Goal: Information Seeking & Learning: Learn about a topic

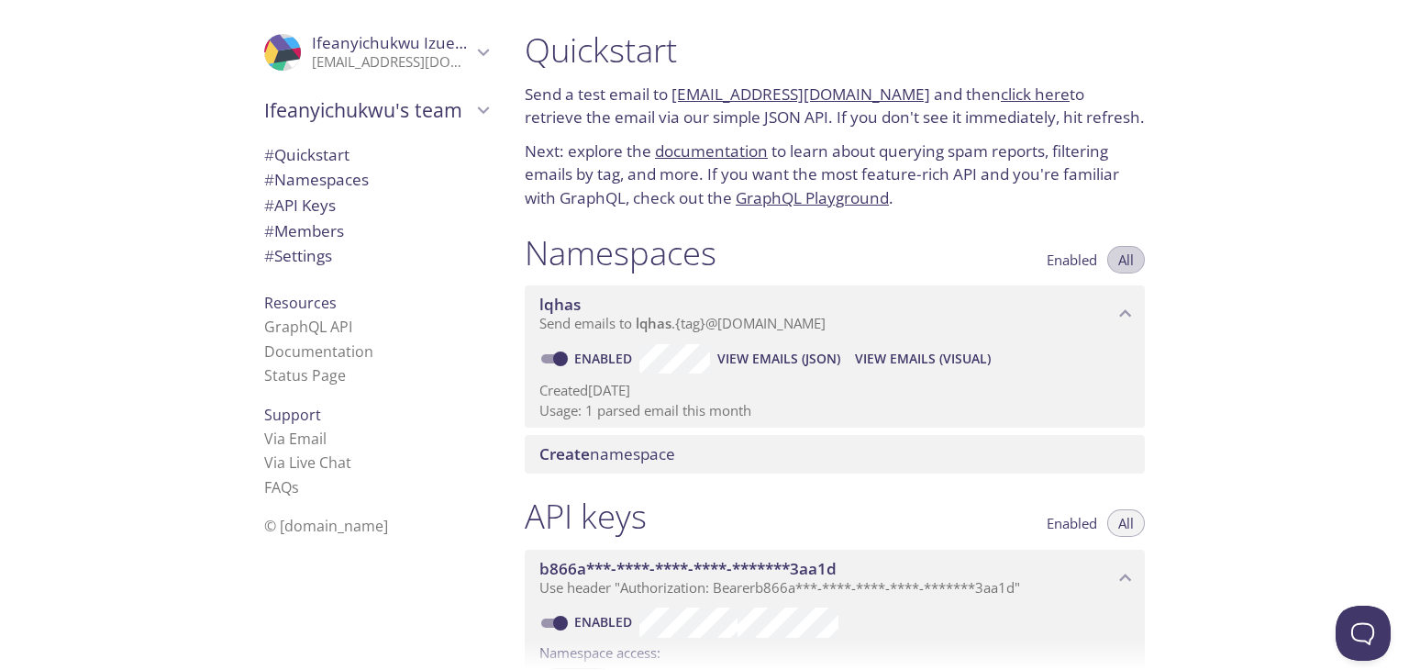
click at [1129, 260] on span "All" at bounding box center [1126, 260] width 16 height 0
click at [888, 363] on span "View Emails (Visual)" at bounding box center [923, 359] width 136 height 22
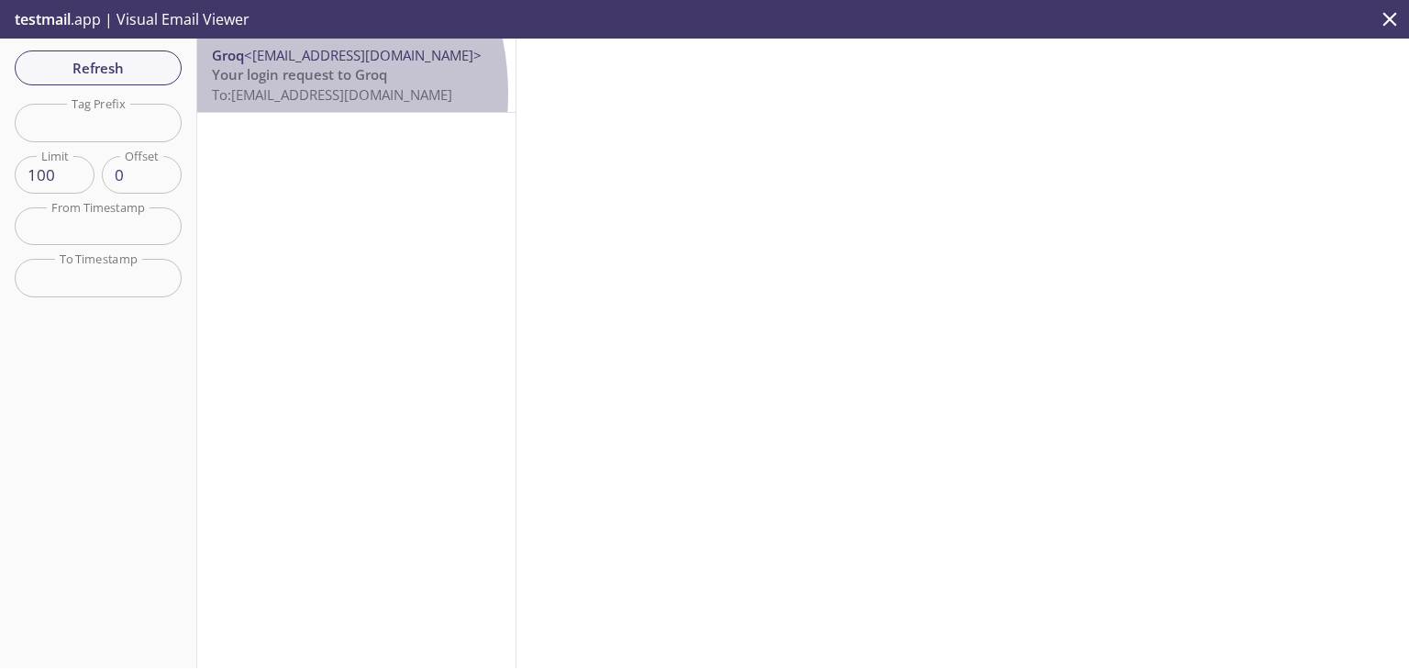
click at [234, 94] on span "To: [EMAIL_ADDRESS][DOMAIN_NAME]" at bounding box center [332, 94] width 240 height 18
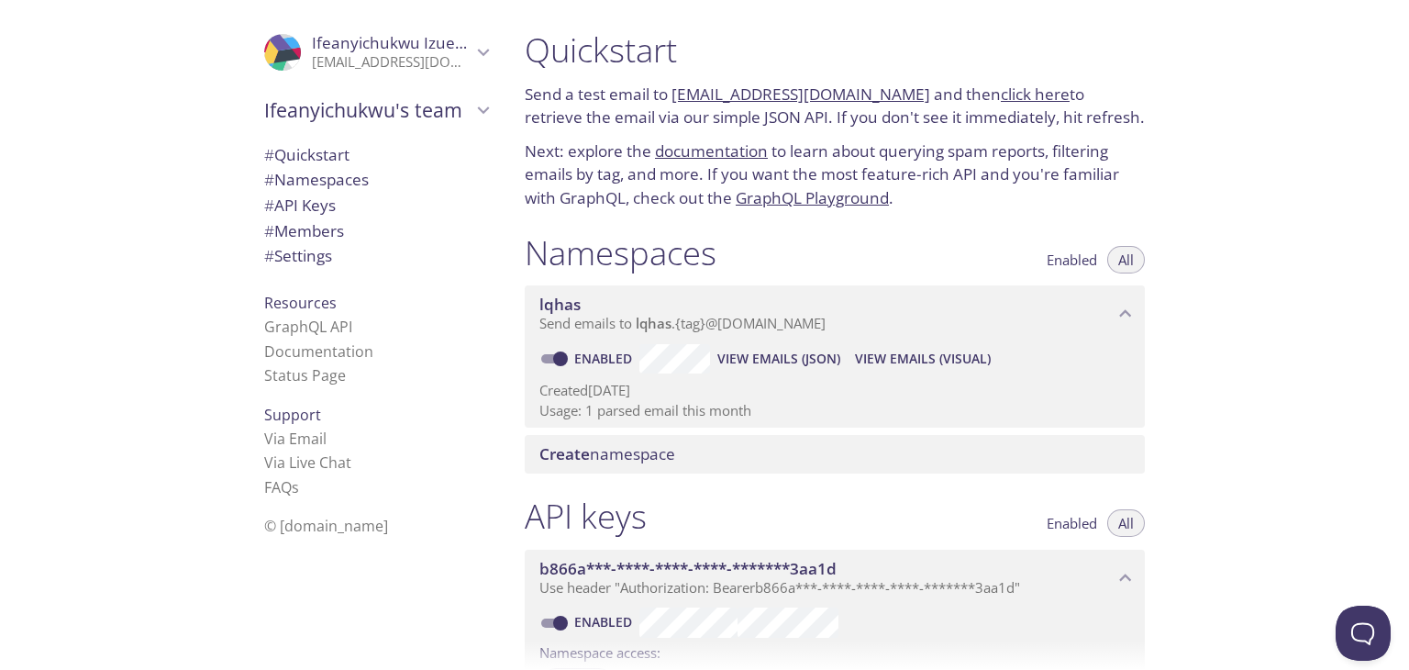
drag, startPoint x: 670, startPoint y: 94, endPoint x: 893, endPoint y: 95, distance: 223.8
click at [893, 95] on p "Send a test email to [EMAIL_ADDRESS][DOMAIN_NAME] and then click here to retrie…" at bounding box center [835, 106] width 620 height 47
copy p "[EMAIL_ADDRESS][DOMAIN_NAME]"
click at [1202, 350] on div "Quickstart Send a test email to [EMAIL_ADDRESS][DOMAIN_NAME] and then click her…" at bounding box center [959, 335] width 899 height 670
click at [892, 354] on span "View Emails (Visual)" at bounding box center [923, 359] width 136 height 22
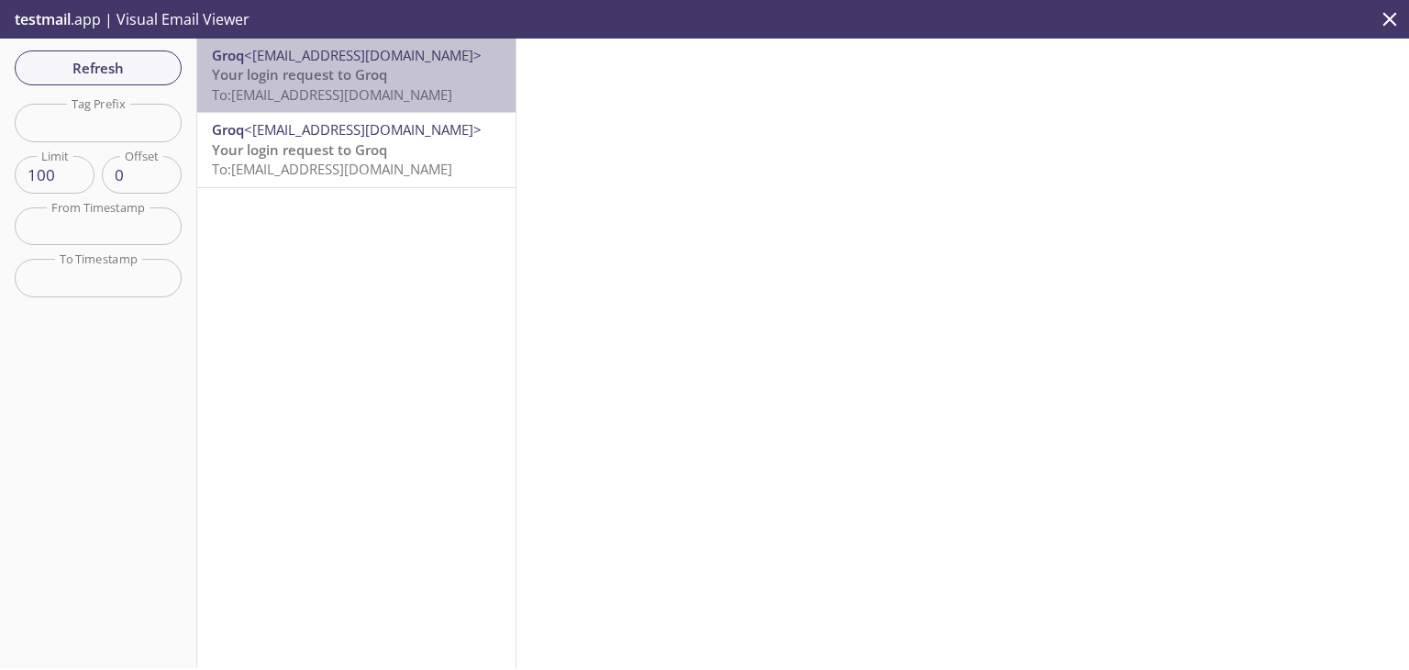
click at [357, 93] on span "To: [EMAIL_ADDRESS][DOMAIN_NAME]" at bounding box center [332, 94] width 240 height 18
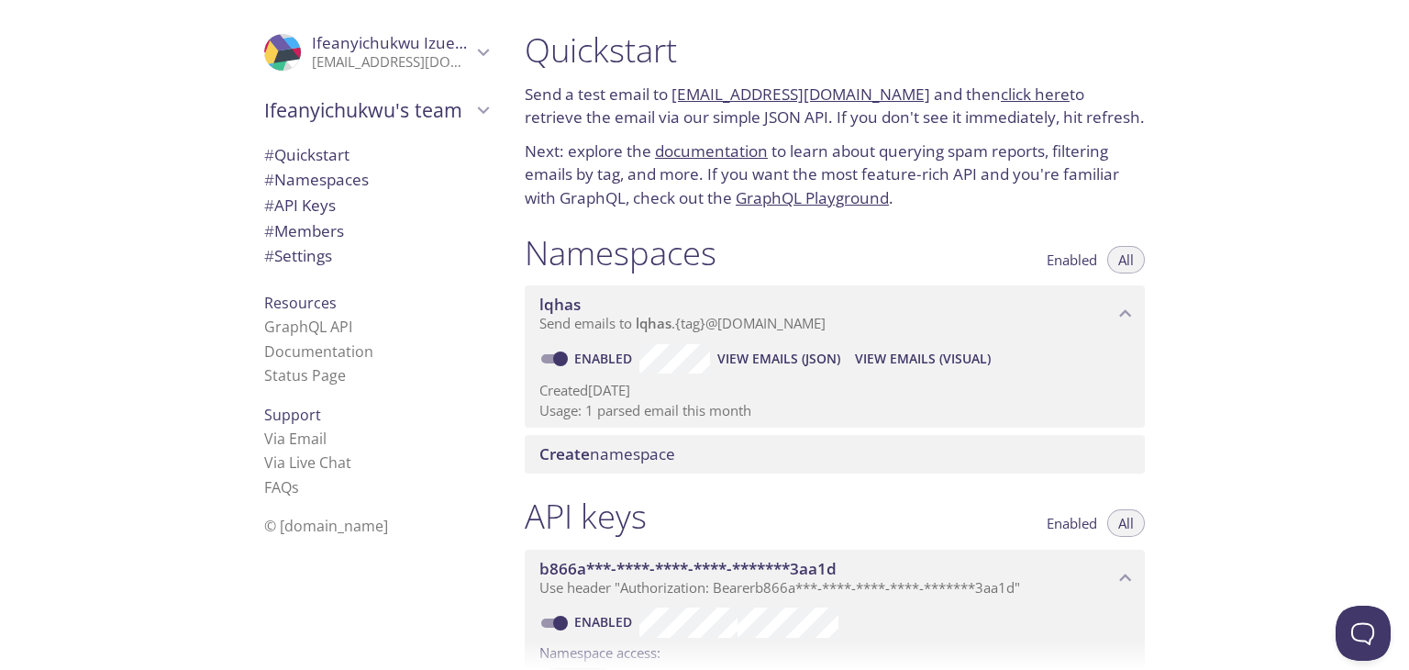
click at [783, 361] on span "View Emails (JSON)" at bounding box center [778, 359] width 123 height 22
click at [921, 360] on span "View Emails (Visual)" at bounding box center [923, 359] width 136 height 22
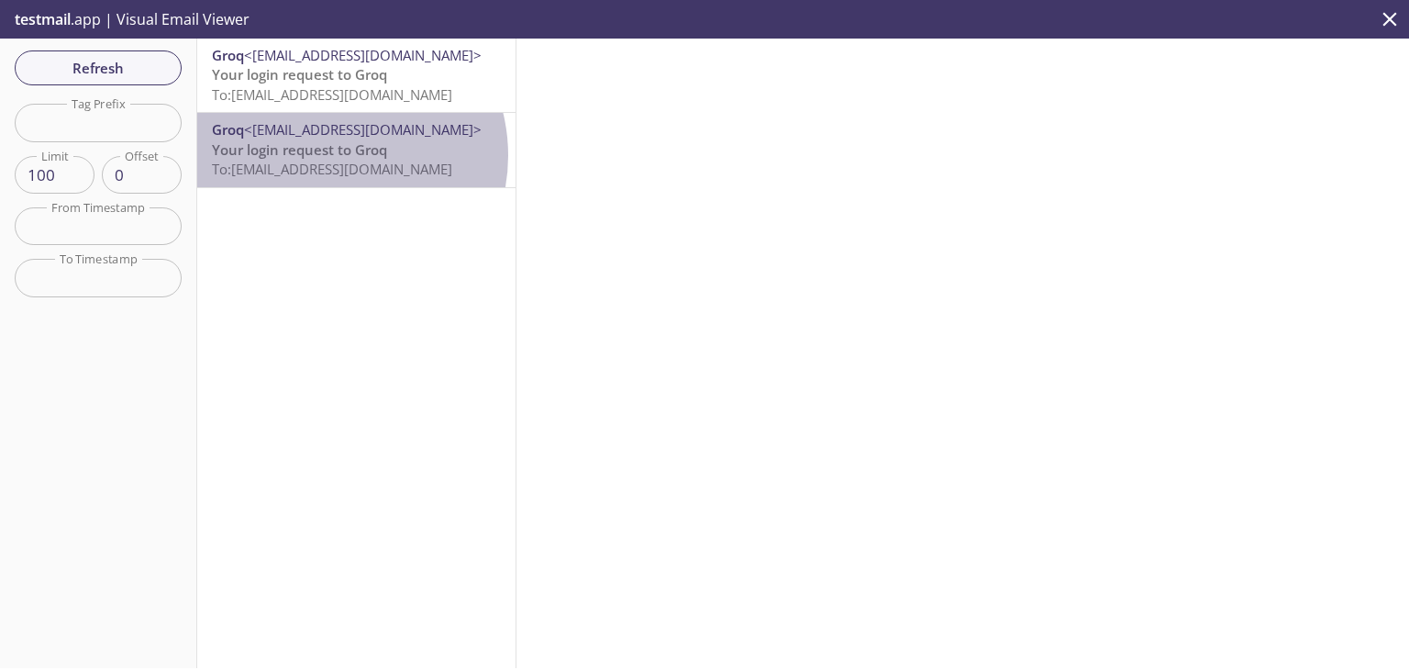
click at [326, 155] on span "Your login request to Groq" at bounding box center [299, 149] width 175 height 18
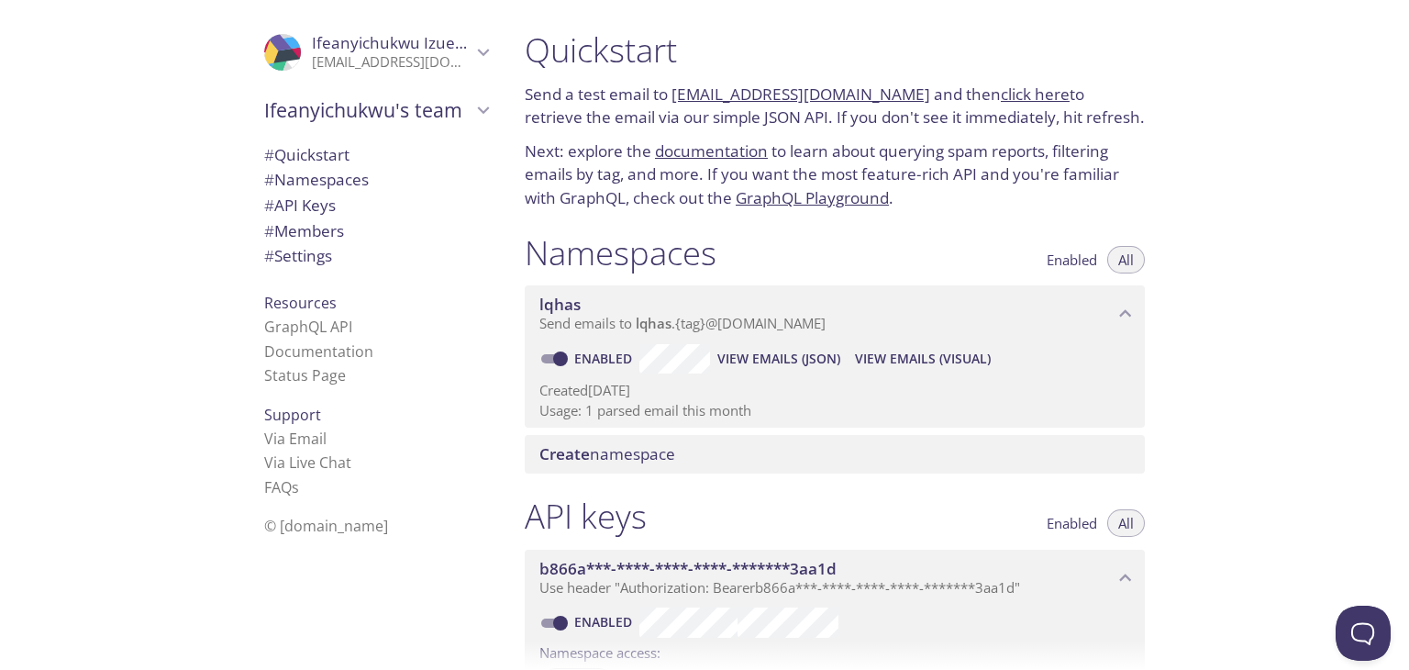
click at [752, 351] on span "View Emails (JSON)" at bounding box center [778, 359] width 123 height 22
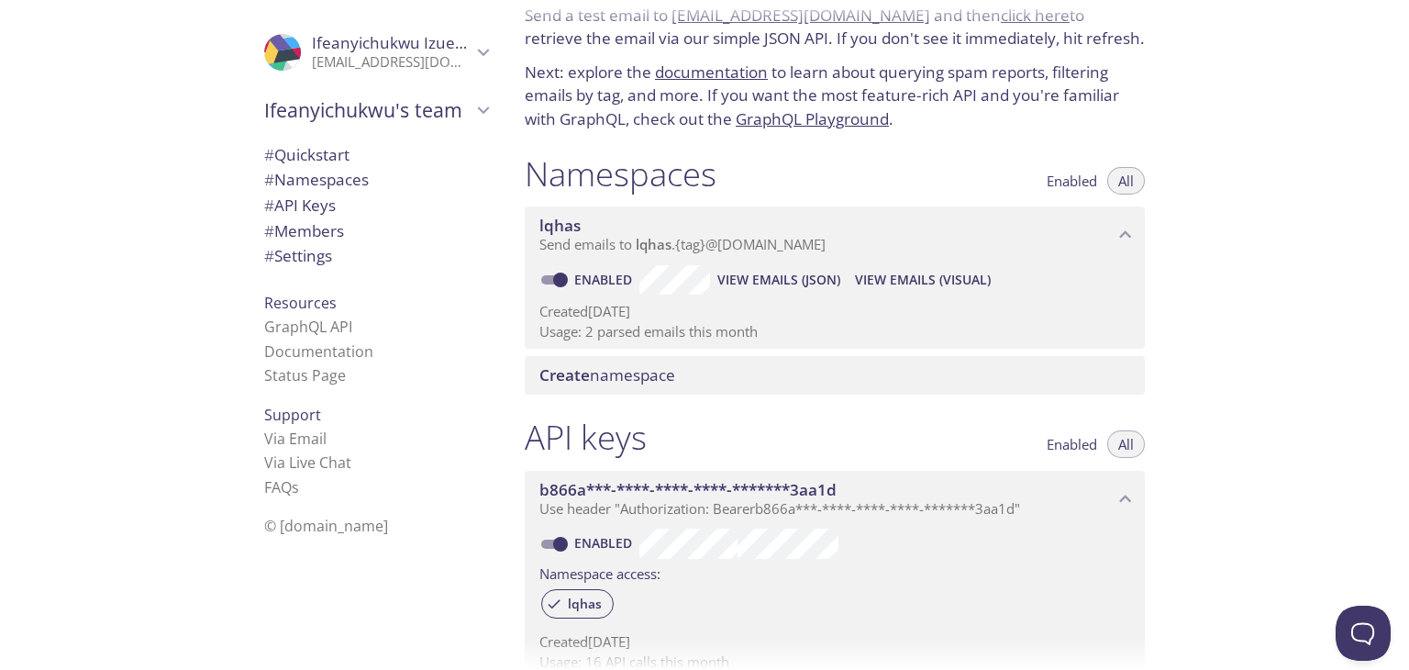
scroll to position [81, 0]
click at [924, 283] on span "View Emails (Visual)" at bounding box center [923, 278] width 136 height 22
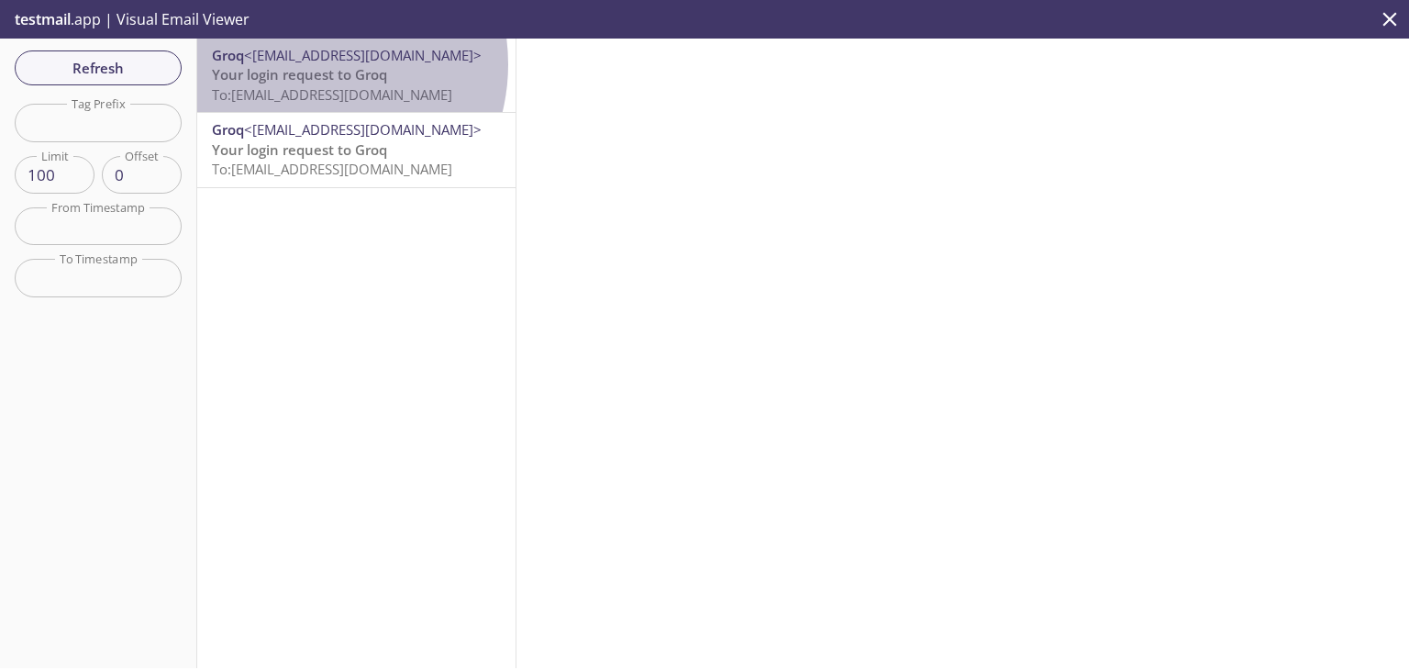
drag, startPoint x: 346, startPoint y: 66, endPoint x: 305, endPoint y: 65, distance: 40.4
click at [305, 65] on div "Groq <[EMAIL_ADDRESS][DOMAIN_NAME]> Your login request to Groq To: [EMAIL_ADDRE…" at bounding box center [356, 75] width 289 height 59
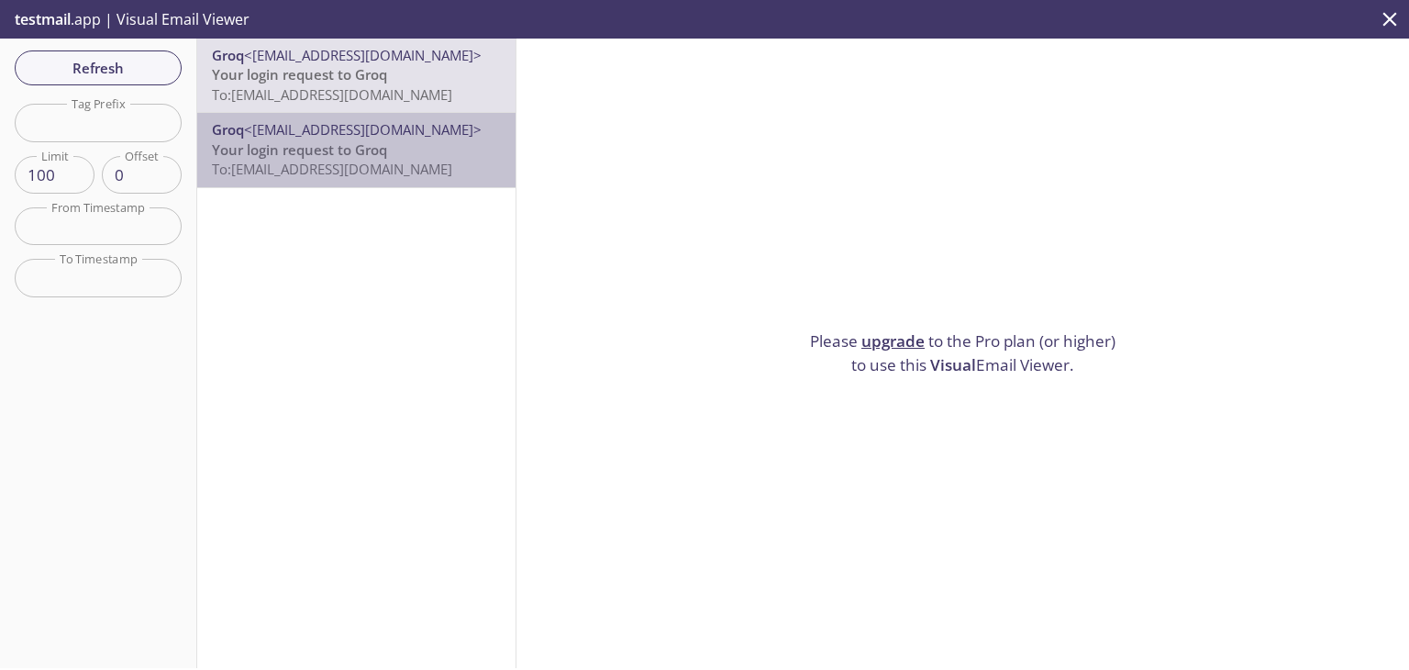
click at [441, 137] on span "Groq <[EMAIL_ADDRESS][DOMAIN_NAME]>" at bounding box center [356, 129] width 289 height 19
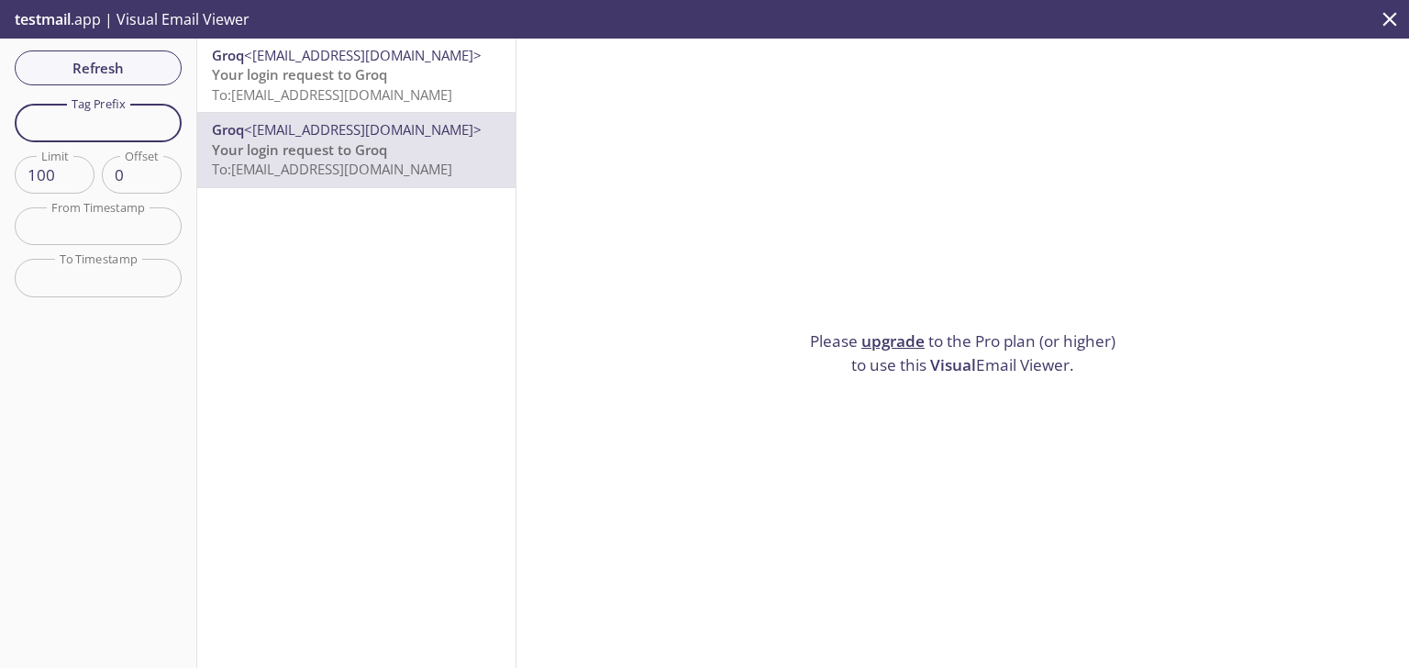
click at [151, 118] on input "text" at bounding box center [98, 123] width 167 height 38
click at [84, 162] on input "100" at bounding box center [55, 175] width 80 height 38
click at [73, 169] on input "101" at bounding box center [55, 175] width 80 height 38
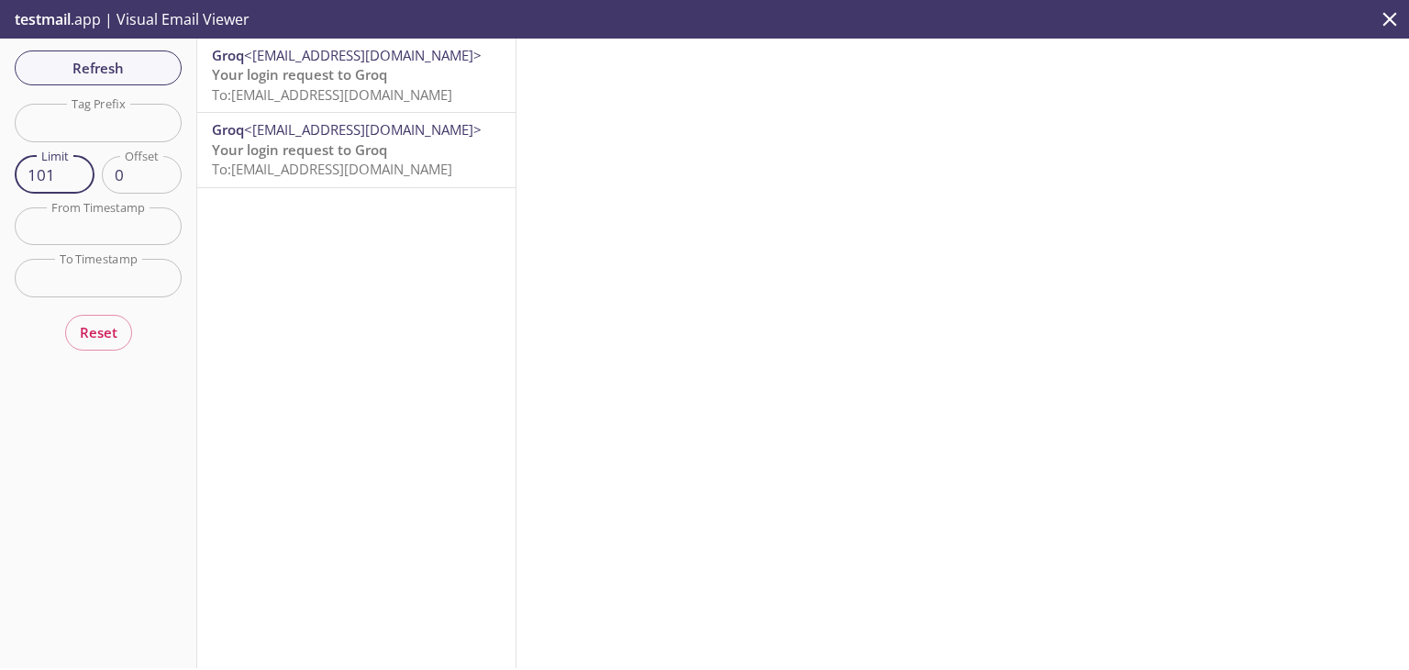
click at [77, 170] on input "101" at bounding box center [55, 175] width 80 height 38
click at [77, 170] on input "102" at bounding box center [55, 175] width 80 height 38
click at [77, 170] on input "103" at bounding box center [55, 175] width 80 height 38
click at [77, 170] on input "104" at bounding box center [55, 175] width 80 height 38
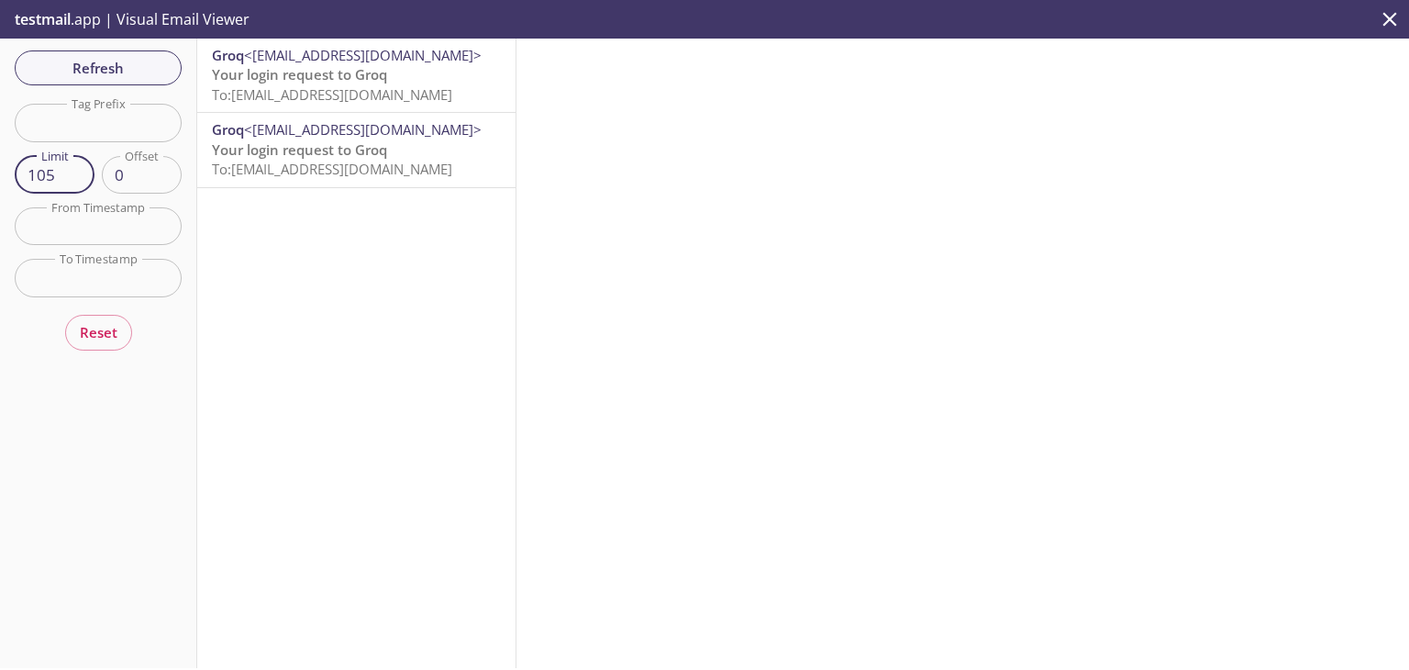
click at [77, 170] on input "105" at bounding box center [55, 175] width 80 height 38
click at [77, 170] on input "106" at bounding box center [55, 175] width 80 height 38
click at [77, 170] on input "107" at bounding box center [55, 175] width 80 height 38
click at [77, 170] on input "108" at bounding box center [55, 175] width 80 height 38
click at [77, 170] on input "109" at bounding box center [55, 175] width 80 height 38
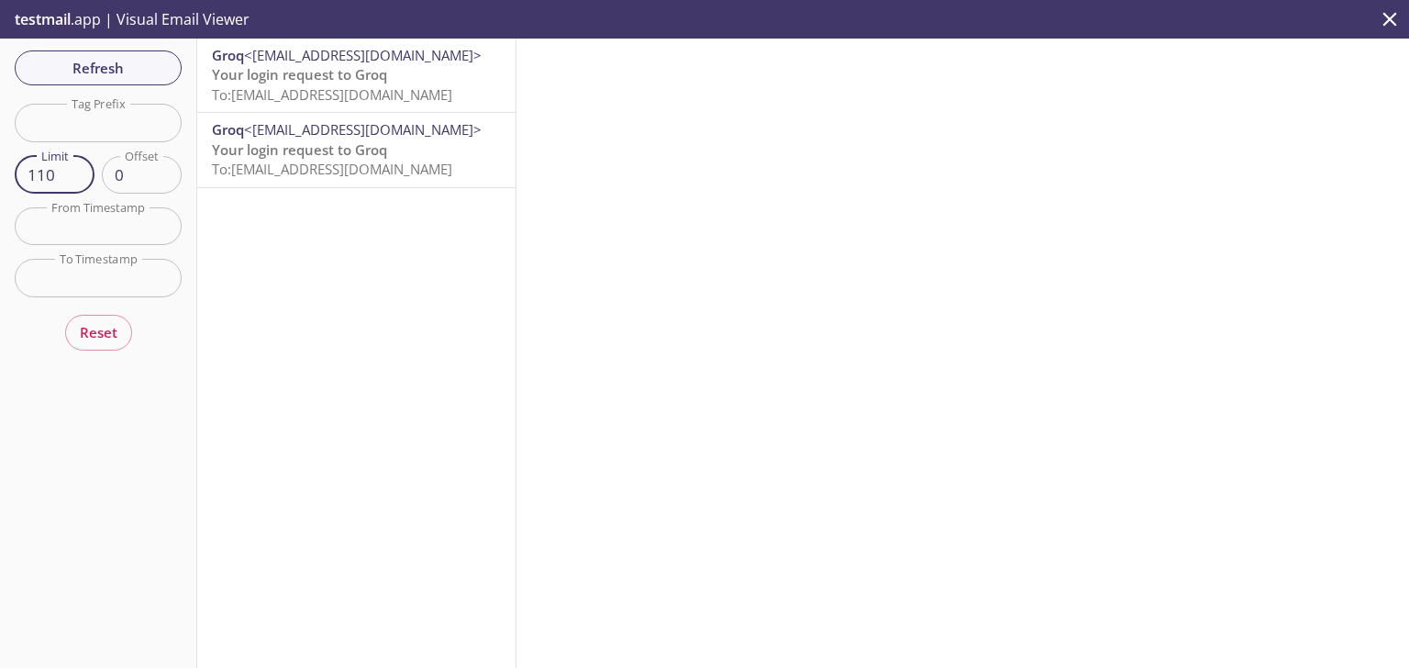
click at [77, 170] on input "110" at bounding box center [55, 175] width 80 height 38
click at [77, 170] on input "111" at bounding box center [55, 175] width 80 height 38
click at [77, 170] on input "112" at bounding box center [55, 175] width 80 height 38
click at [77, 170] on input "113" at bounding box center [55, 175] width 80 height 38
click at [77, 170] on input "114" at bounding box center [55, 175] width 80 height 38
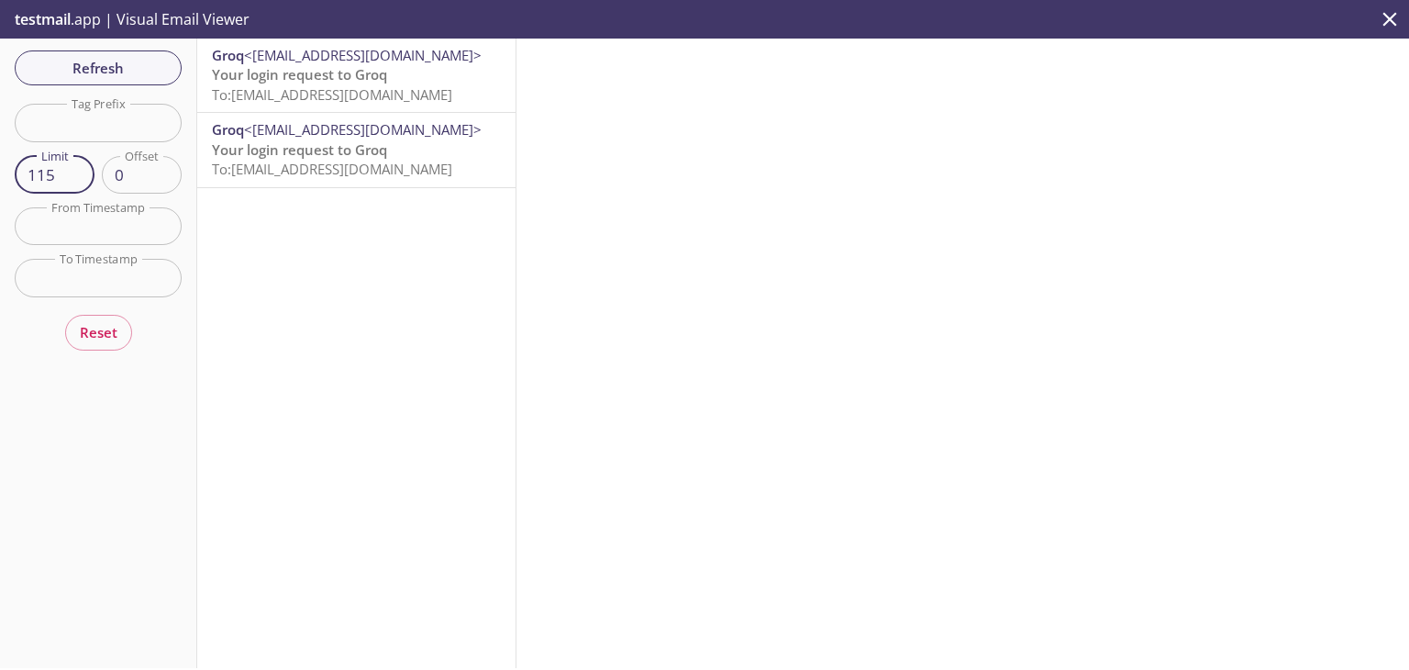
click at [77, 170] on input "115" at bounding box center [55, 175] width 80 height 38
click at [77, 170] on input "116" at bounding box center [55, 175] width 80 height 38
click at [77, 170] on input "117" at bounding box center [55, 175] width 80 height 38
click at [77, 170] on input "118" at bounding box center [55, 175] width 80 height 38
click at [77, 170] on input "119" at bounding box center [55, 175] width 80 height 38
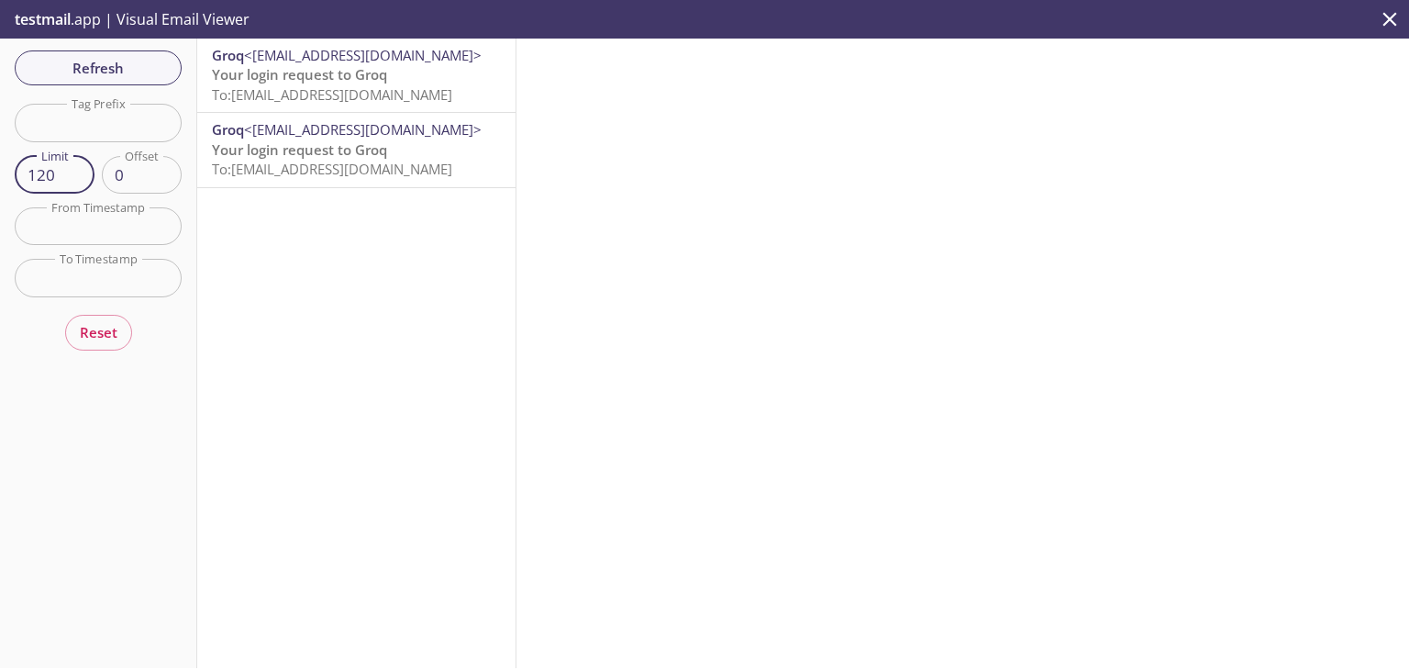
click at [77, 170] on input "120" at bounding box center [55, 175] width 80 height 38
click at [77, 170] on input "121" at bounding box center [55, 175] width 80 height 38
click at [77, 170] on input "122" at bounding box center [55, 175] width 80 height 38
click at [77, 170] on input "123" at bounding box center [55, 175] width 80 height 38
click at [77, 170] on input "124" at bounding box center [55, 175] width 80 height 38
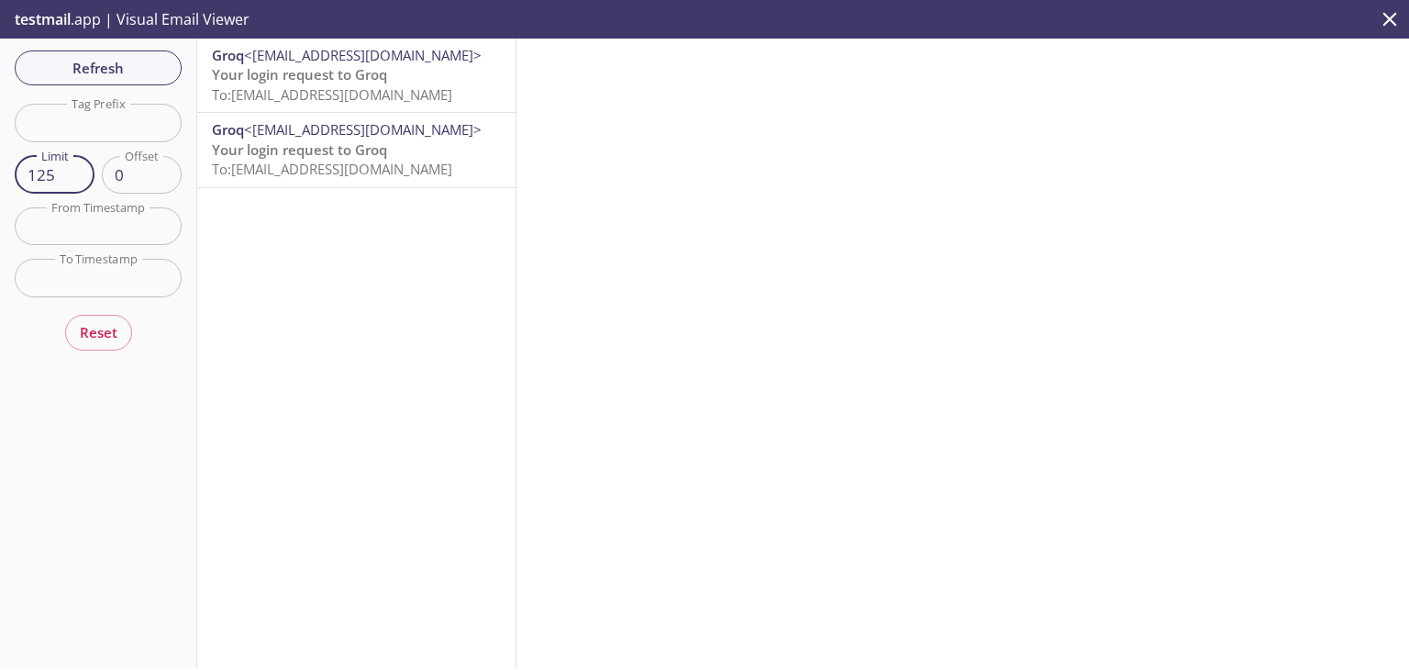
click at [77, 170] on input "125" at bounding box center [55, 175] width 80 height 38
click at [77, 170] on input "126" at bounding box center [55, 175] width 80 height 38
click at [77, 170] on input "127" at bounding box center [55, 175] width 80 height 38
click at [77, 170] on input "128" at bounding box center [55, 175] width 80 height 38
click at [77, 170] on input "129" at bounding box center [55, 175] width 80 height 38
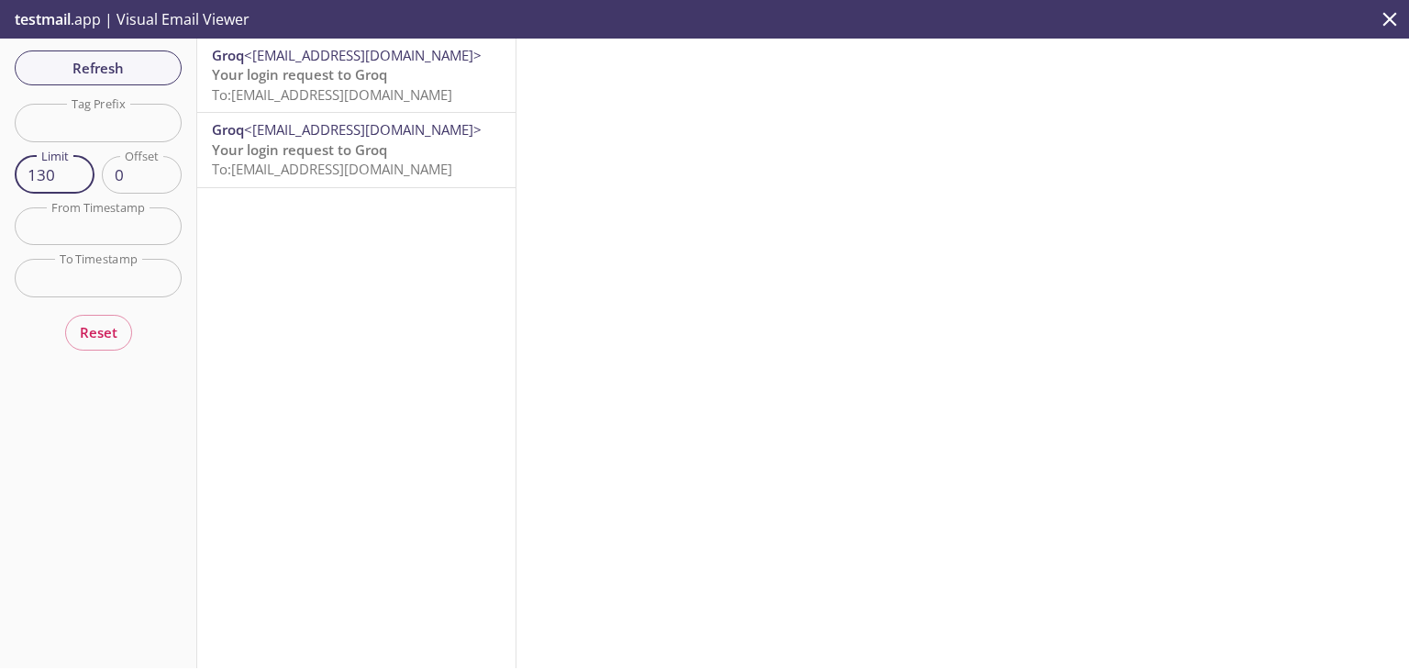
click at [77, 170] on input "130" at bounding box center [55, 175] width 80 height 38
click at [77, 170] on input "131" at bounding box center [55, 175] width 80 height 38
click at [77, 170] on input "132" at bounding box center [55, 175] width 80 height 38
type input "100"
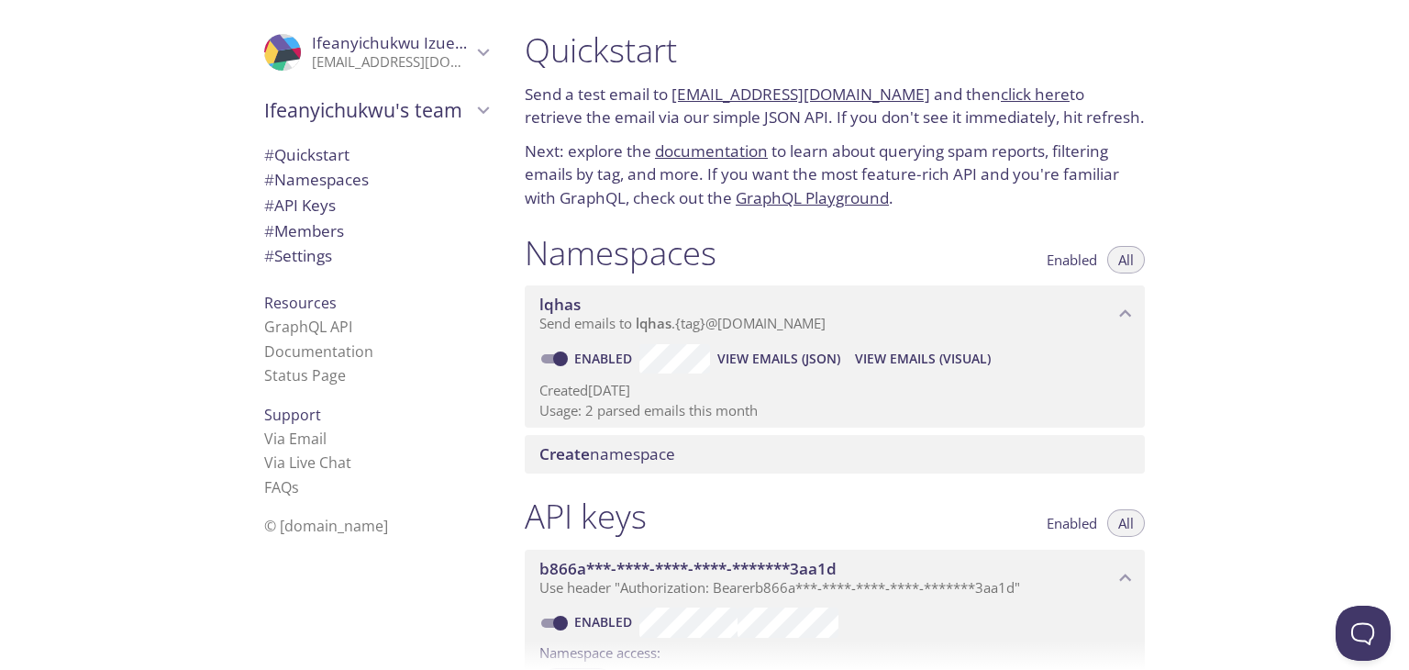
click at [748, 353] on span "View Emails (JSON)" at bounding box center [778, 359] width 123 height 22
click at [882, 357] on span "View Emails (Visual)" at bounding box center [923, 359] width 136 height 22
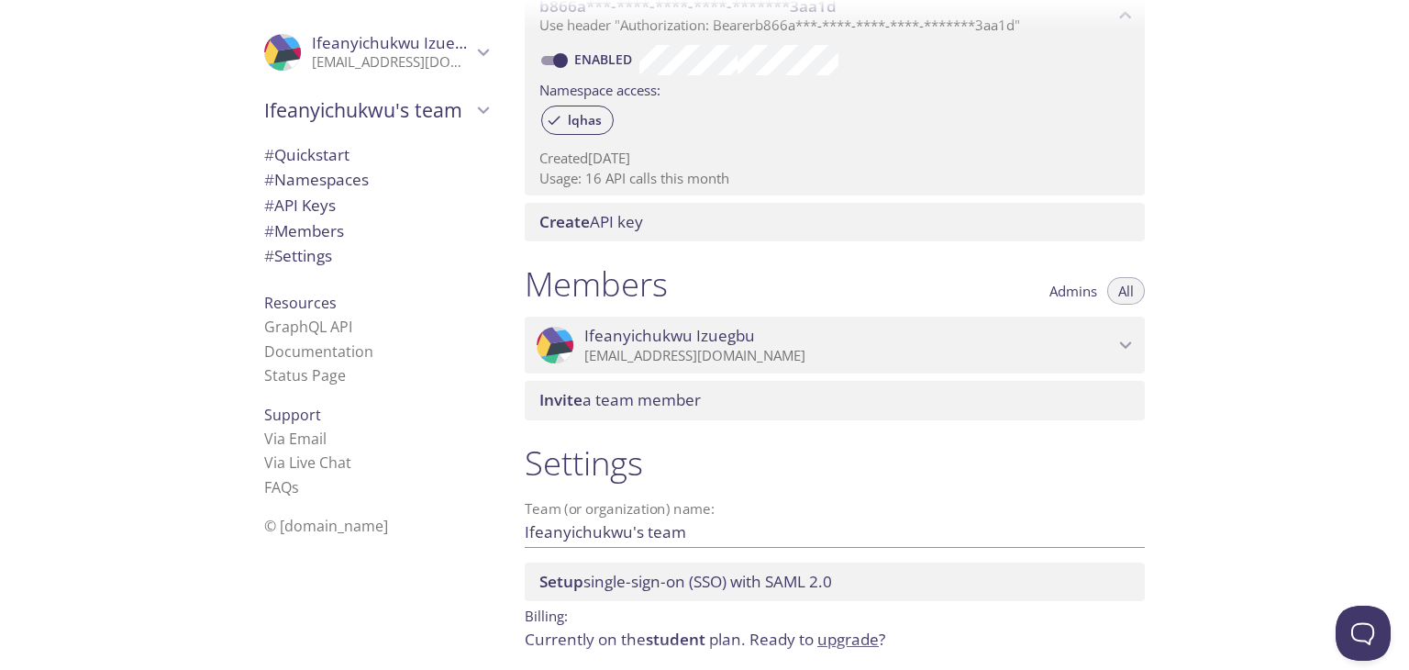
scroll to position [635, 0]
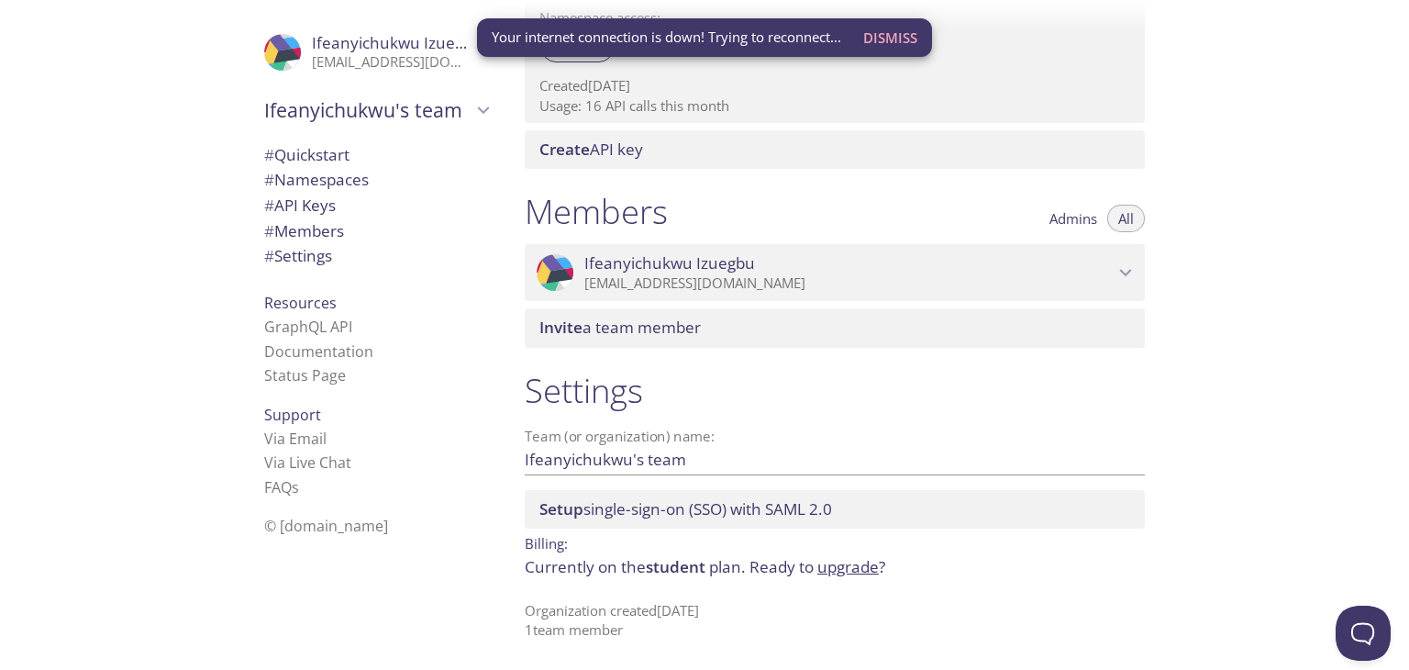
click at [1229, 257] on div "Quickstart Send a test email to [EMAIL_ADDRESS][DOMAIN_NAME] and then click her…" at bounding box center [959, 335] width 899 height 670
click at [1251, 253] on div "Quickstart Send a test email to [EMAIL_ADDRESS][DOMAIN_NAME] and then click her…" at bounding box center [959, 335] width 899 height 670
click at [1313, 236] on div "Quickstart Send a test email to [EMAIL_ADDRESS][DOMAIN_NAME] and then click her…" at bounding box center [959, 335] width 899 height 670
click at [1274, 239] on div "Quickstart Send a test email to [EMAIL_ADDRESS][DOMAIN_NAME] and then click her…" at bounding box center [959, 335] width 899 height 670
